Goal: Task Accomplishment & Management: Manage account settings

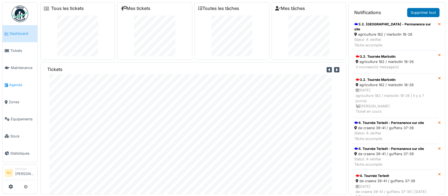
click at [18, 84] on span "Agenda" at bounding box center [22, 84] width 26 height 5
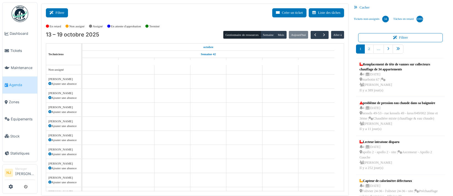
click at [59, 13] on button "Filtrer" at bounding box center [57, 12] width 22 height 9
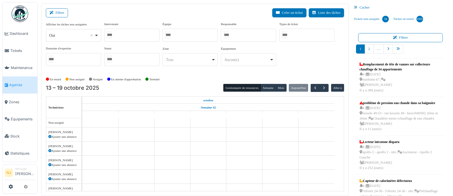
click at [182, 36] on div at bounding box center [190, 35] width 55 height 13
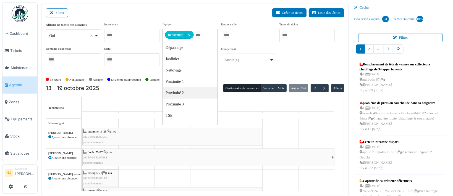
click at [147, 14] on div "Filtrer Créer un ticket Liste des tâches" at bounding box center [195, 15] width 298 height 14
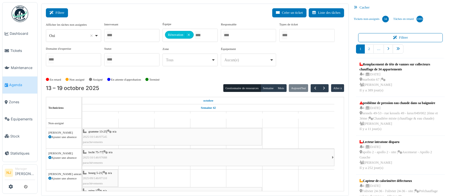
click at [58, 11] on button "Filtrer" at bounding box center [57, 12] width 22 height 9
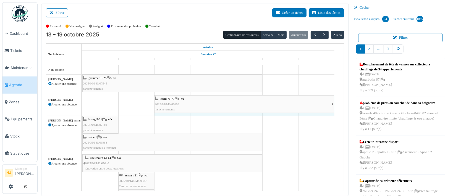
drag, startPoint x: 82, startPoint y: 99, endPoint x: 158, endPoint y: 96, distance: 75.5
click at [82, 96] on div "locht 75-77 | n/a 2025/10/146/07688 parachévements locht 75-77 | n/a 2025/10/14…" at bounding box center [82, 105] width 0 height 20
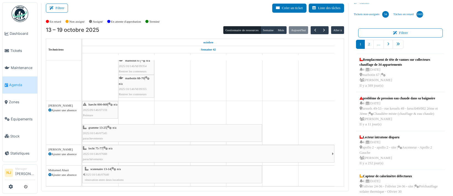
scroll to position [7, 0]
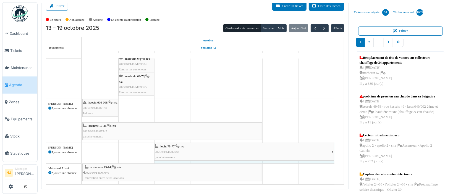
drag, startPoint x: 83, startPoint y: 145, endPoint x: 166, endPoint y: 144, distance: 82.9
click at [82, 144] on div "locht 75-77 | n/a 2025/10/146/07688 parachévements locht 75-77 | n/a 2025/10/14…" at bounding box center [82, 153] width 0 height 20
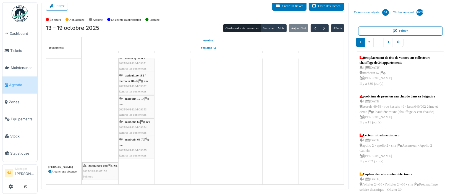
scroll to position [0, 0]
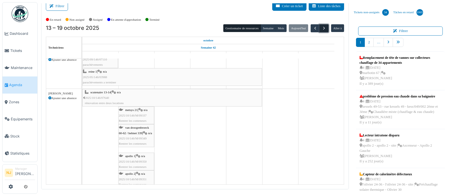
click at [322, 28] on span "button" at bounding box center [324, 28] width 5 height 5
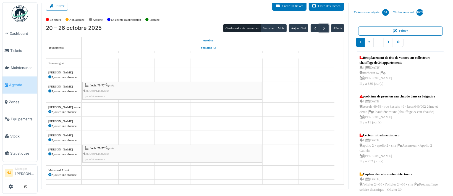
click at [115, 90] on td at bounding box center [100, 122] width 36 height 126
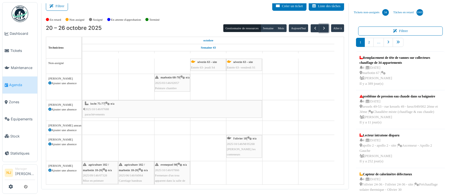
click at [115, 90] on td at bounding box center [100, 155] width 36 height 192
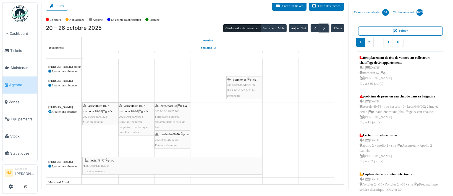
click at [108, 166] on span "2025/10/146/07688" at bounding box center [97, 166] width 24 height 3
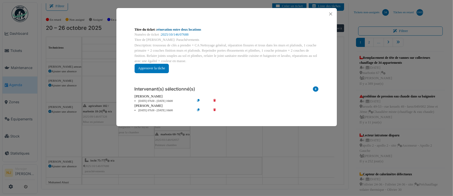
click at [173, 31] on link "rénovation entre deux locations" at bounding box center [179, 30] width 45 height 4
click at [330, 13] on button "Close" at bounding box center [330, 13] width 7 height 7
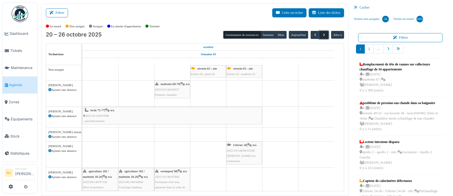
click at [322, 34] on span "button" at bounding box center [324, 35] width 5 height 5
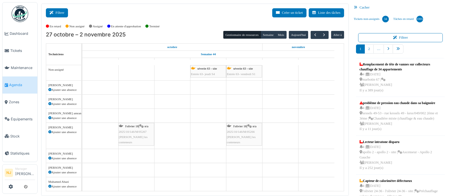
click at [58, 9] on button "Filtrer" at bounding box center [57, 12] width 22 height 9
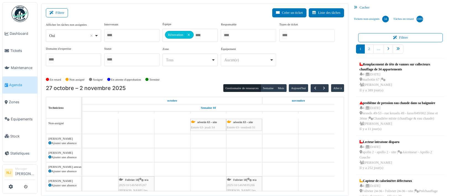
click at [122, 14] on div "Filtrer Créer un ticket Liste des tâches" at bounding box center [195, 15] width 298 height 14
click at [313, 87] on span "button" at bounding box center [315, 88] width 5 height 5
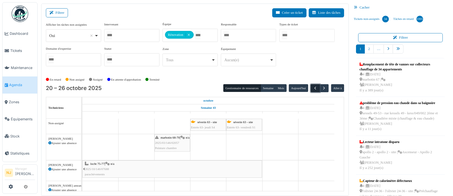
click at [313, 88] on span "button" at bounding box center [315, 88] width 5 height 5
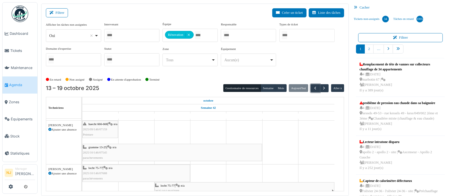
scroll to position [316, 0]
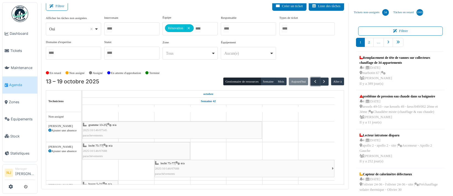
click at [131, 151] on div "locht 75-77 | n/a 2025/10/146/07688 parachévements" at bounding box center [136, 151] width 107 height 16
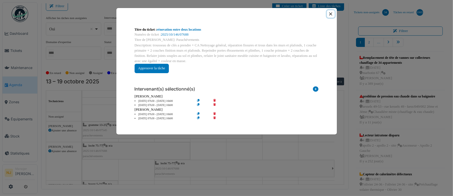
click at [329, 13] on button "Close" at bounding box center [330, 13] width 7 height 7
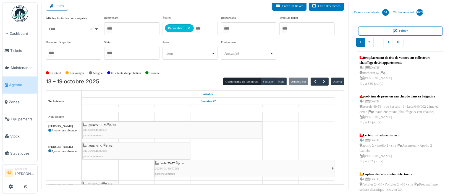
drag, startPoint x: 82, startPoint y: 129, endPoint x: 92, endPoint y: 131, distance: 10.9
click at [92, 131] on td at bounding box center [92, 148] width 1 height 73
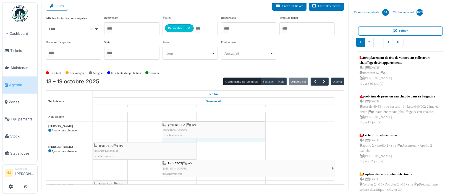
drag, startPoint x: 93, startPoint y: 126, endPoint x: 184, endPoint y: 127, distance: 91.2
click at [93, 127] on div "gramme 13-25 | n/a 2025/10/146/07545 parachevements gramme 13-25 | n/a 2025/10/…" at bounding box center [93, 132] width 0 height 20
click at [313, 80] on span "button" at bounding box center [315, 81] width 5 height 5
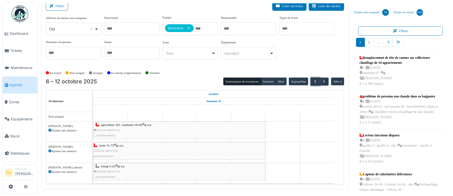
click at [141, 126] on div "agriculture 182 / marbotin 18-26 | n/a 2025/10/146/07313 parachevements" at bounding box center [180, 130] width 169 height 16
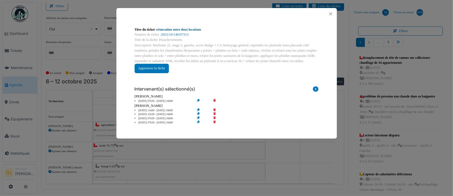
click at [178, 29] on link "rénovation entre deux locations" at bounding box center [179, 30] width 45 height 4
click at [330, 13] on button "Close" at bounding box center [330, 13] width 7 height 7
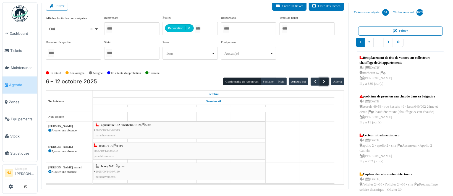
click at [322, 81] on span "button" at bounding box center [324, 81] width 5 height 5
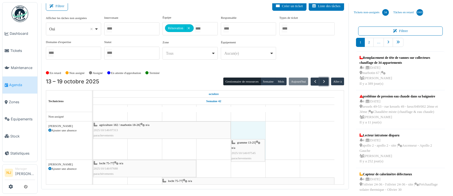
drag, startPoint x: 162, startPoint y: 148, endPoint x: 236, endPoint y: 143, distance: 73.7
click at [93, 143] on div "agriculture 182 / marbotin 18-26 | n/a 2025/10/146/07313 parachevements gramme …" at bounding box center [93, 141] width 0 height 38
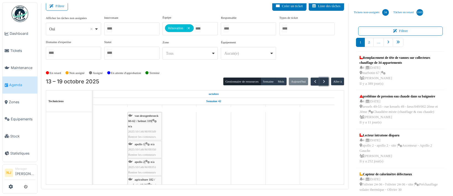
scroll to position [174, 0]
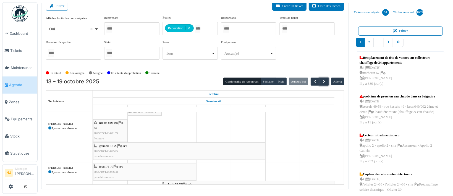
drag, startPoint x: 93, startPoint y: 149, endPoint x: 204, endPoint y: 148, distance: 110.9
click at [204, 148] on link "gramme 13-25 | n/a 2025/10/146/07545 parachevements" at bounding box center [179, 152] width 172 height 18
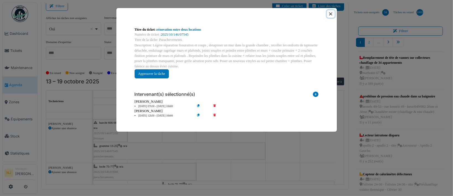
click at [331, 12] on button "Close" at bounding box center [330, 13] width 7 height 7
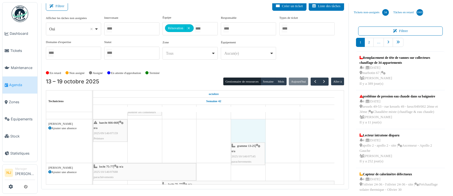
drag, startPoint x: 93, startPoint y: 148, endPoint x: 237, endPoint y: 149, distance: 143.8
click at [93, 149] on div "haecht 666-668 | n/a 2025/09/146/07159 Peinture gramme 13-25 | n/a 2025/10/146/…" at bounding box center [93, 141] width 0 height 44
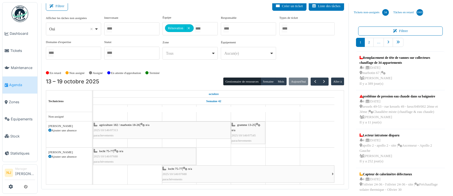
scroll to position [0, 0]
click at [164, 134] on div "agriculture 182 / marbotin 18-26 | n/a 2025/10/146/07313 parachevements" at bounding box center [162, 130] width 137 height 16
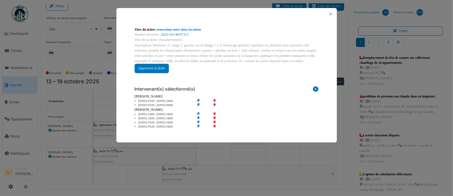
click at [199, 104] on icon at bounding box center [203, 105] width 16 height 4
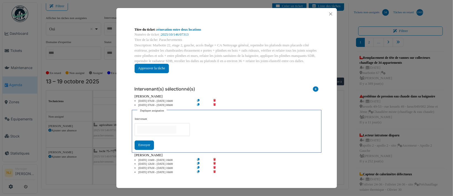
click at [154, 131] on input "null" at bounding box center [156, 130] width 39 height 8
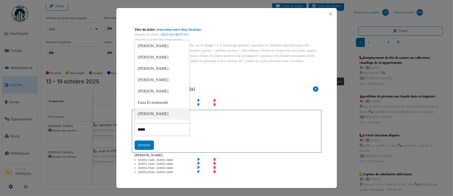
type input "*******"
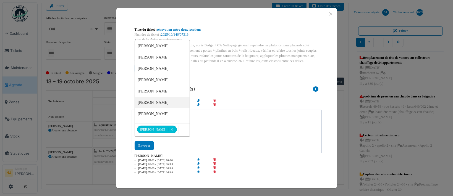
click at [123, 129] on div "Titre du ticket : rénovation entre deux locations Numéro de ticket : 2025/10/14…" at bounding box center [226, 101] width 221 height 162
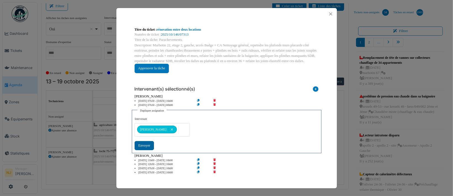
click at [140, 145] on div "Envoyer" at bounding box center [144, 145] width 19 height 9
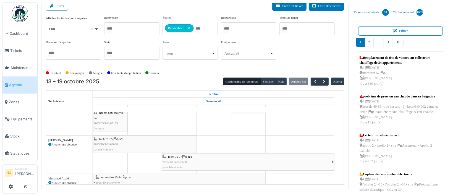
scroll to position [332, 0]
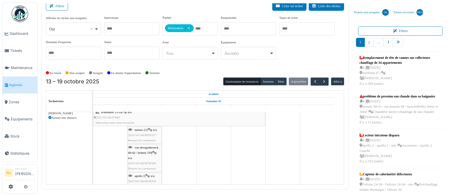
click at [143, 134] on span "2025/10/146/M/09337" at bounding box center [142, 135] width 28 height 3
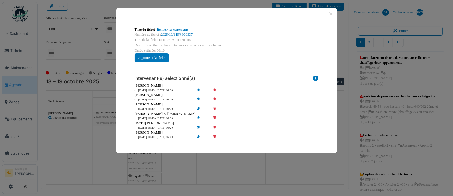
click at [215, 99] on icon at bounding box center [219, 100] width 16 height 4
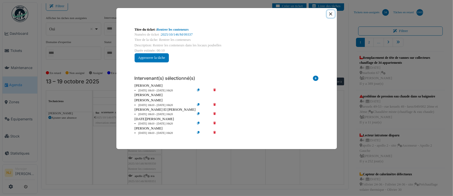
click at [330, 13] on button "Close" at bounding box center [330, 13] width 7 height 7
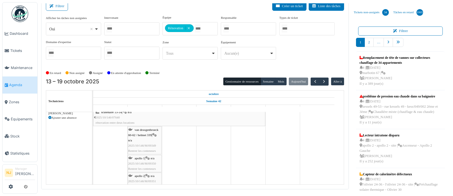
click at [143, 134] on span "van droogenbroeck 60-62 / helmet 339" at bounding box center [143, 132] width 30 height 9
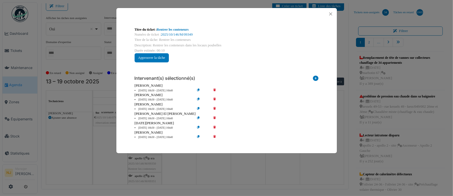
click at [214, 99] on icon at bounding box center [219, 100] width 16 height 4
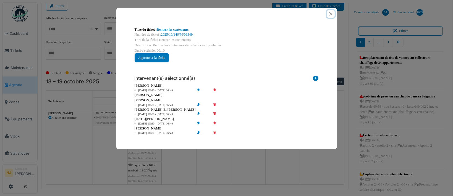
click at [331, 13] on button "Close" at bounding box center [330, 13] width 7 height 7
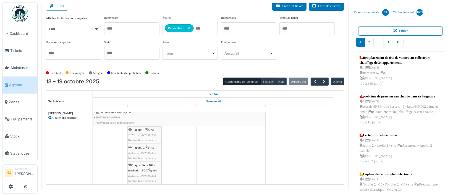
click at [144, 129] on span "apollo 1" at bounding box center [140, 129] width 10 height 3
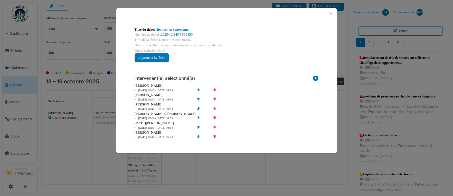
click at [214, 98] on icon at bounding box center [219, 100] width 16 height 4
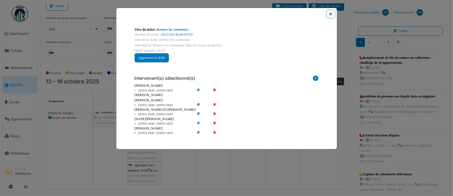
click at [329, 13] on button "Close" at bounding box center [330, 13] width 7 height 7
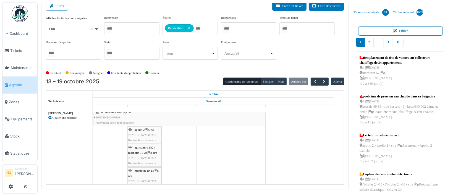
click at [143, 131] on div "apollo 2 | n/a 2025/10/146/M/09351 Rentrer les conteneurs" at bounding box center [144, 135] width 33 height 16
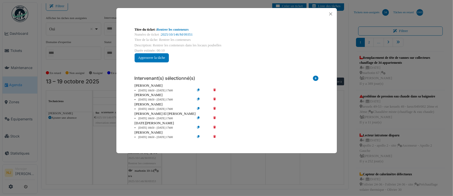
click at [215, 99] on icon at bounding box center [219, 100] width 16 height 4
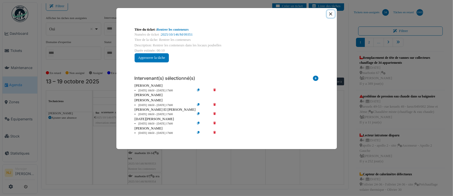
click at [331, 15] on button "Close" at bounding box center [330, 13] width 7 height 7
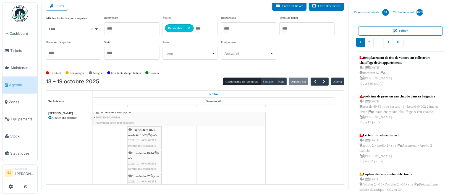
click at [143, 137] on div "agriculture 182 / marbotin 18-26 | n/a 2025/10/146/M/09352 Rentrer les conteneu…" at bounding box center [144, 137] width 33 height 21
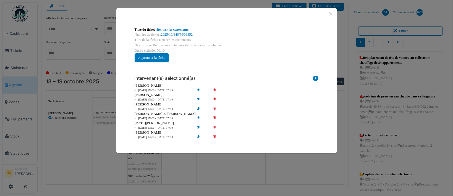
click at [215, 99] on icon at bounding box center [219, 100] width 16 height 4
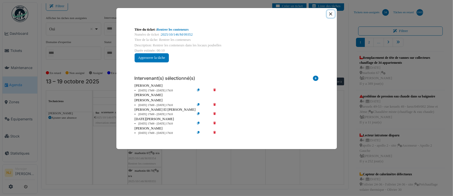
click at [331, 14] on button "Close" at bounding box center [330, 13] width 7 height 7
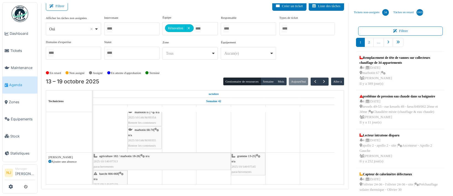
scroll to position [190, 0]
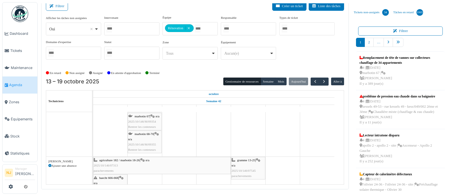
click at [142, 140] on div "marbotin 68-70 | n/a 2025/10/146/M/09355 Rentrer les conteneurs" at bounding box center [144, 142] width 33 height 21
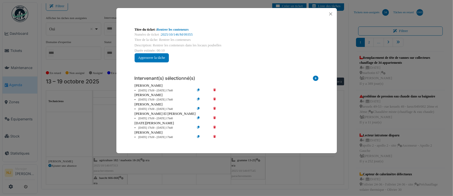
click at [214, 98] on icon at bounding box center [219, 100] width 16 height 4
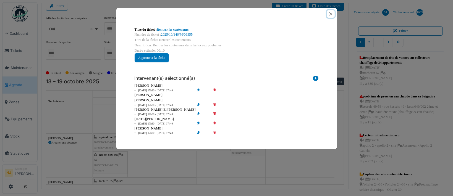
click at [329, 12] on button "Close" at bounding box center [330, 13] width 7 height 7
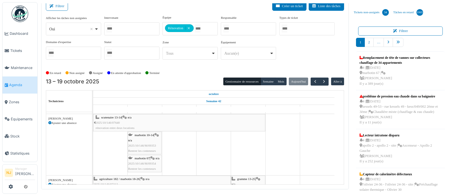
click at [148, 159] on span "marbotin 67" at bounding box center [142, 158] width 15 height 3
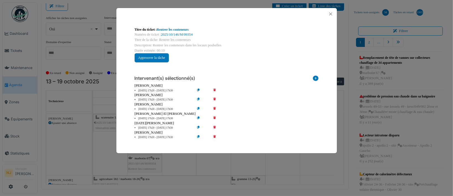
click at [215, 98] on icon at bounding box center [219, 100] width 16 height 4
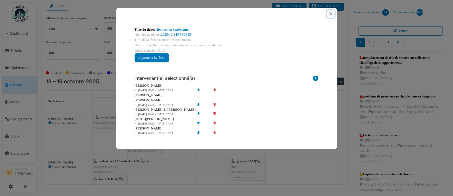
click at [329, 14] on button "Close" at bounding box center [330, 13] width 7 height 7
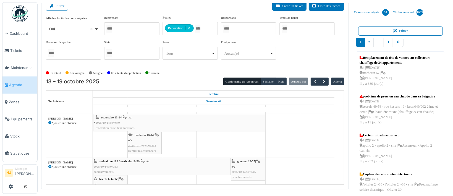
click at [143, 138] on div "marbotin 10-14 | n/a 2025/10/146/M/09353 Rentrer les conteneurs" at bounding box center [144, 143] width 33 height 21
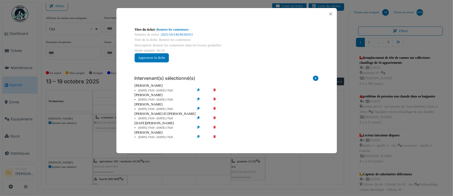
click at [214, 98] on icon at bounding box center [219, 100] width 16 height 4
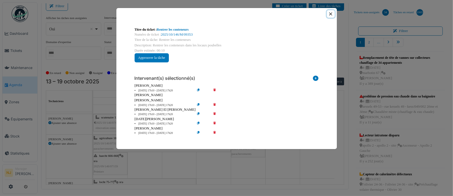
click at [330, 13] on button "Close" at bounding box center [330, 13] width 7 height 7
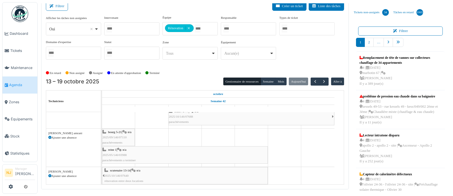
drag, startPoint x: 92, startPoint y: 151, endPoint x: 101, endPoint y: 152, distance: 8.9
click at [101, 152] on td at bounding box center [101, 148] width 1 height 73
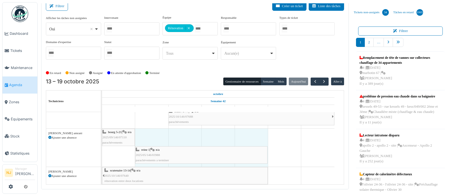
drag, startPoint x: 103, startPoint y: 148, endPoint x: 141, endPoint y: 152, distance: 38.4
click at [102, 152] on div "bourg 5-21 | n/a 2025/09/146/07110 parachèvements reine 1 | n/a 2025/05/146/039…" at bounding box center [102, 148] width 0 height 38
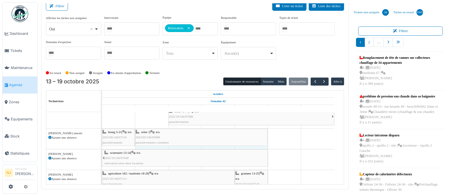
click at [102, 135] on div "bourg 5-21 | n/a 2025/09/146/07110 parachèvements reine 1 | n/a 2025/05/146/039…" at bounding box center [102, 139] width 0 height 20
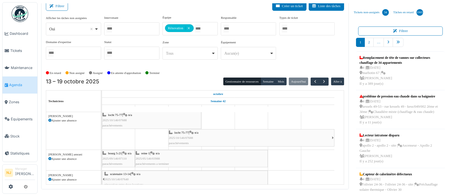
scroll to position [5, 0]
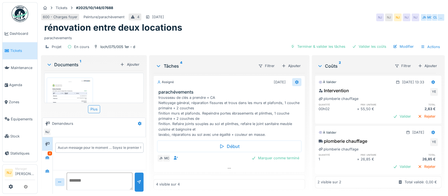
click at [294, 81] on icon at bounding box center [296, 82] width 4 height 4
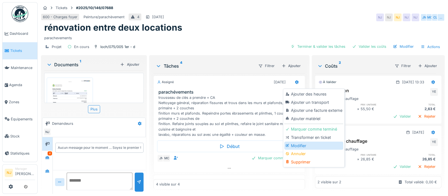
click at [300, 145] on div "Modifier" at bounding box center [313, 146] width 59 height 8
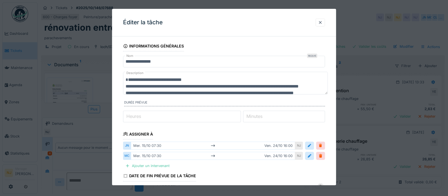
scroll to position [111, 0]
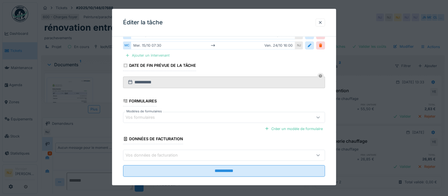
click at [150, 54] on div "Ajouter un intervenant" at bounding box center [147, 55] width 49 height 7
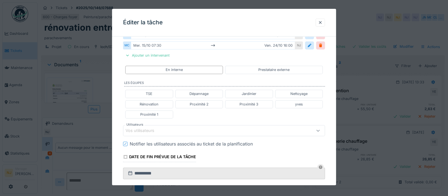
click at [161, 130] on div "Vos utilisateurs" at bounding box center [144, 131] width 36 height 6
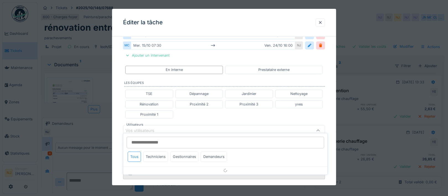
scroll to position [143, 0]
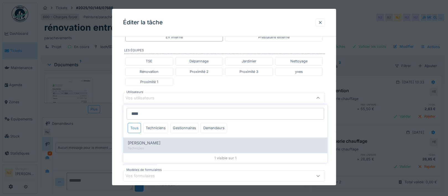
type input "****"
click at [153, 144] on span "[PERSON_NAME]" at bounding box center [144, 143] width 33 height 6
type input "****"
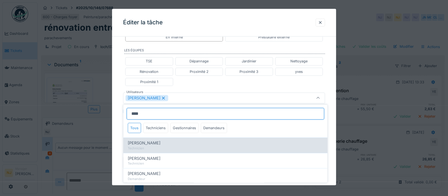
type input "****"
click at [147, 141] on span "Mohamed Camara" at bounding box center [144, 143] width 33 height 6
type input "*********"
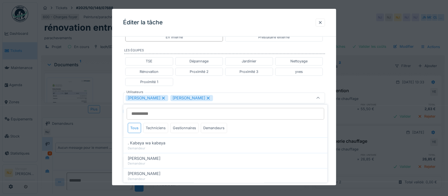
click at [118, 128] on div "**********" at bounding box center [224, 85] width 224 height 375
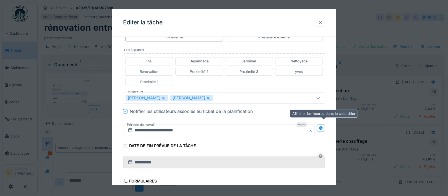
click at [323, 126] on icon at bounding box center [321, 128] width 4 height 4
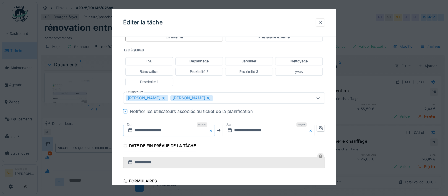
click at [156, 130] on input "**********" at bounding box center [169, 131] width 92 height 12
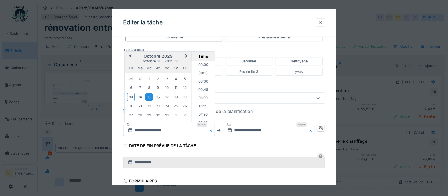
scroll to position [222, 0]
click at [130, 96] on div "13" at bounding box center [130, 97] width 7 height 8
click at [201, 90] on li "07:30" at bounding box center [203, 92] width 24 height 8
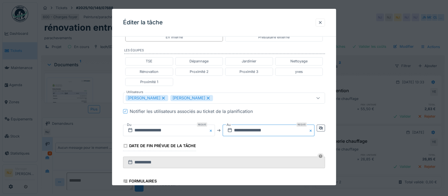
click at [249, 131] on input "**********" at bounding box center [269, 131] width 92 height 12
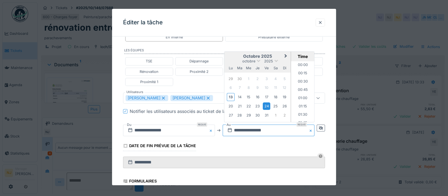
scroll to position [505, 0]
click at [251, 96] on div "15" at bounding box center [248, 96] width 7 height 7
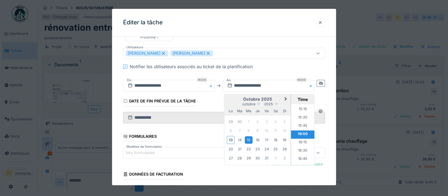
scroll to position [229, 0]
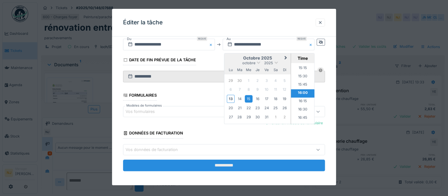
click at [226, 164] on input "**********" at bounding box center [224, 166] width 202 height 12
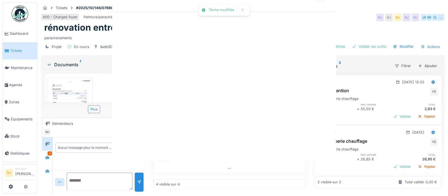
scroll to position [0, 0]
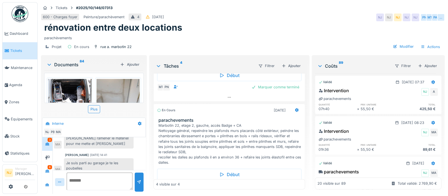
scroll to position [54, 0]
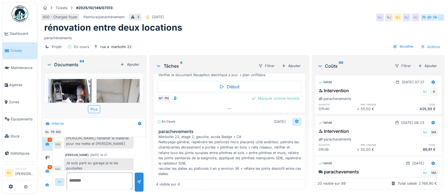
click at [294, 120] on icon at bounding box center [296, 122] width 4 height 4
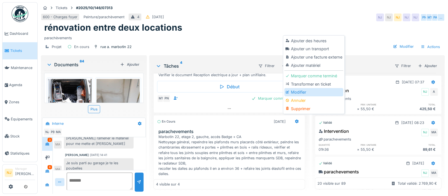
click at [297, 88] on div "Modifier" at bounding box center [313, 92] width 59 height 8
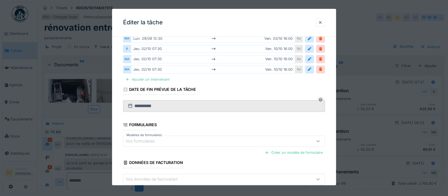
scroll to position [74, 0]
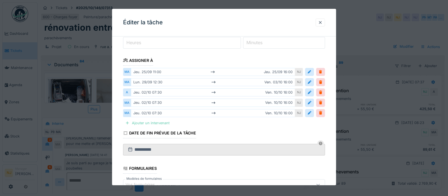
click at [158, 122] on div "Ajouter un intervenant" at bounding box center [147, 122] width 49 height 7
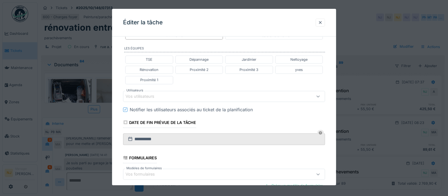
scroll to position [165, 0]
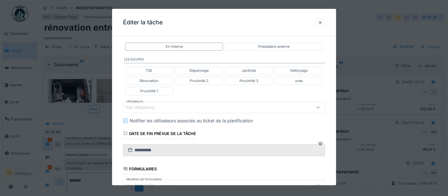
click at [167, 107] on div "Vos utilisateurs" at bounding box center [212, 108] width 173 height 6
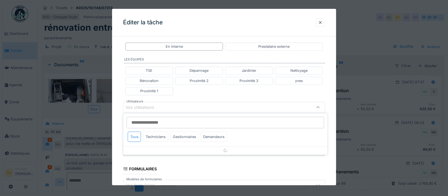
scroll to position [174, 0]
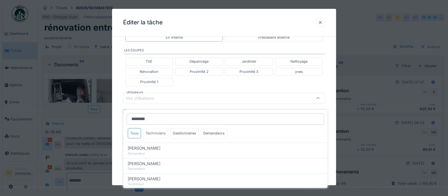
type input "********"
click at [158, 128] on div "Techniciens" at bounding box center [155, 133] width 25 height 10
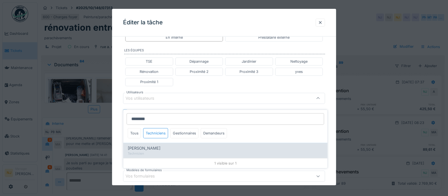
click at [156, 145] on span "abdelkarim Agouzoul" at bounding box center [144, 148] width 33 height 6
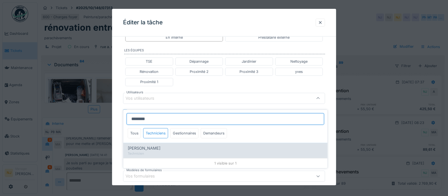
type input "****"
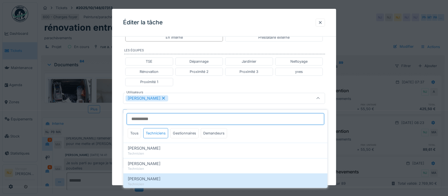
click at [118, 118] on div "**********" at bounding box center [224, 70] width 224 height 406
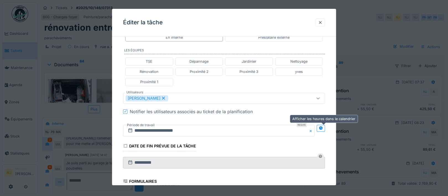
click at [323, 127] on icon at bounding box center [321, 128] width 4 height 4
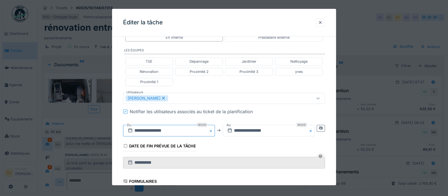
click at [164, 132] on input "**********" at bounding box center [169, 131] width 92 height 12
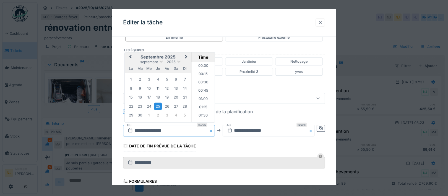
scroll to position [339, 0]
click at [186, 53] on button "Next Month" at bounding box center [186, 57] width 9 height 9
click at [199, 83] on li "07:30" at bounding box center [203, 86] width 24 height 8
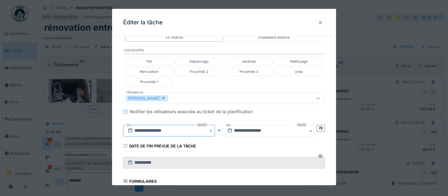
click at [177, 129] on input "**********" at bounding box center [169, 131] width 92 height 12
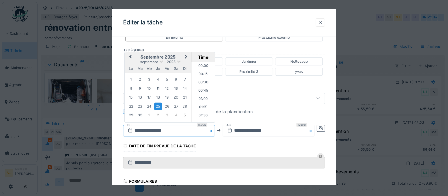
scroll to position [223, 0]
click at [186, 55] on span "Next Month" at bounding box center [186, 57] width 0 height 7
click at [130, 95] on div "13" at bounding box center [130, 97] width 7 height 8
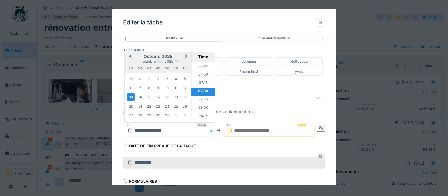
click at [203, 89] on li "07:30" at bounding box center [203, 91] width 24 height 8
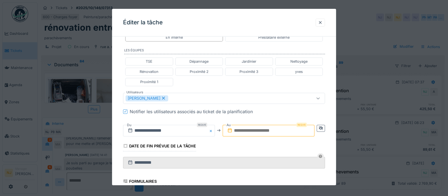
click at [258, 127] on input "text" at bounding box center [269, 131] width 92 height 12
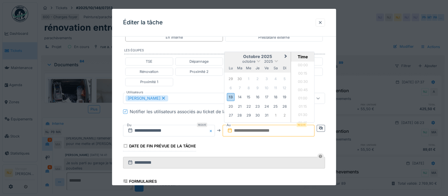
scroll to position [231, 0]
click at [268, 96] on div "17" at bounding box center [266, 96] width 7 height 7
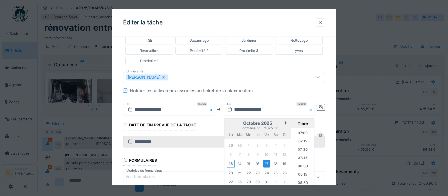
scroll to position [248, 0]
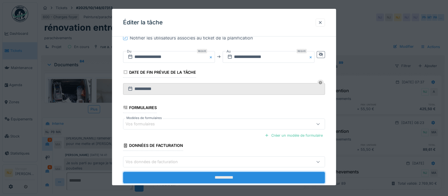
click at [227, 174] on input "**********" at bounding box center [224, 178] width 202 height 12
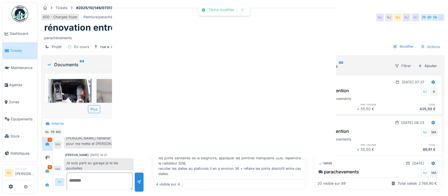
scroll to position [0, 0]
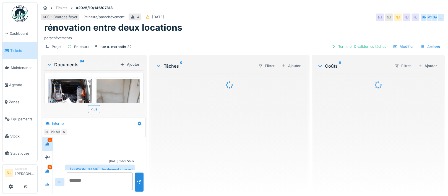
scroll to position [86, 0]
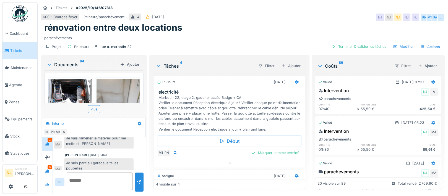
click at [218, 36] on div "parachèvements" at bounding box center [242, 36] width 397 height 7
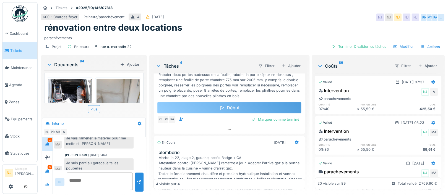
scroll to position [258, 0]
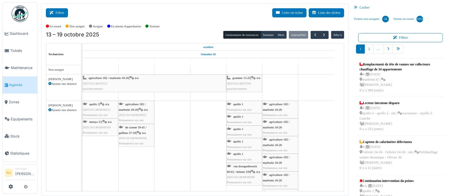
click at [58, 11] on button "Filtrer" at bounding box center [57, 12] width 22 height 9
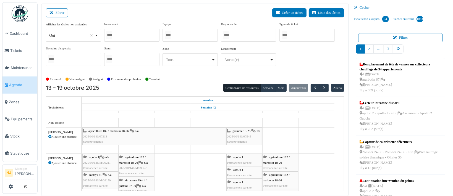
click at [185, 37] on div at bounding box center [190, 35] width 55 height 13
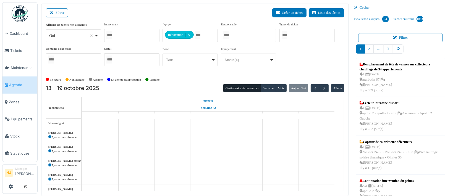
click at [142, 8] on div "Filtrer Créer un ticket Liste des tâches Afficher les tâches non assignées *** …" at bounding box center [195, 100] width 308 height 193
click at [130, 37] on div at bounding box center [131, 35] width 55 height 13
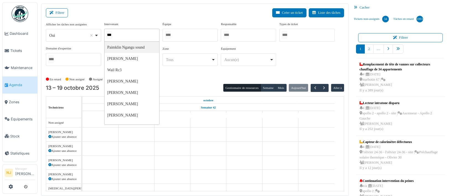
type input "****"
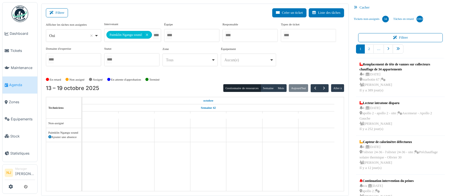
click at [132, 12] on div "Filtrer Créer un ticket Liste des tâches" at bounding box center [195, 15] width 298 height 14
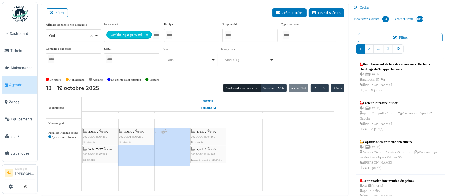
scroll to position [7, 0]
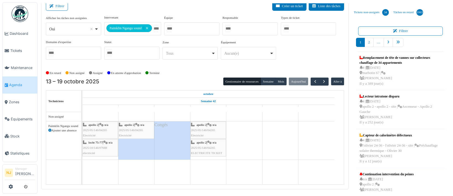
click at [49, 129] on icon at bounding box center [49, 130] width 3 height 3
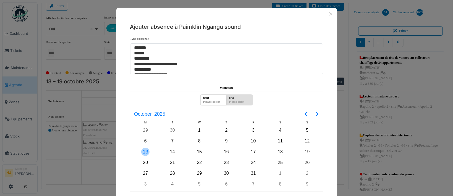
click at [142, 149] on div "13" at bounding box center [145, 152] width 8 height 8
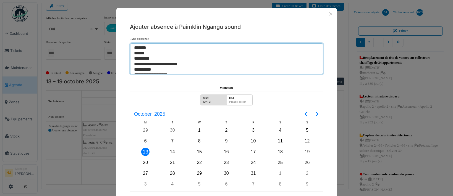
select select "**"
click at [141, 48] on option "*******" at bounding box center [224, 48] width 181 height 6
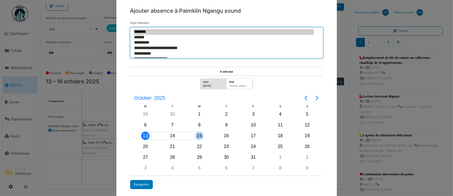
scroll to position [24, 0]
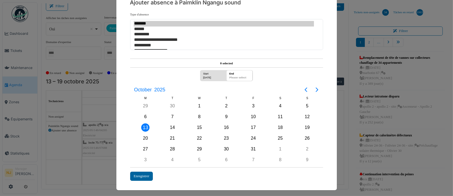
click at [135, 174] on div "Enregistrer" at bounding box center [141, 176] width 23 height 9
